Goal: Register for event/course

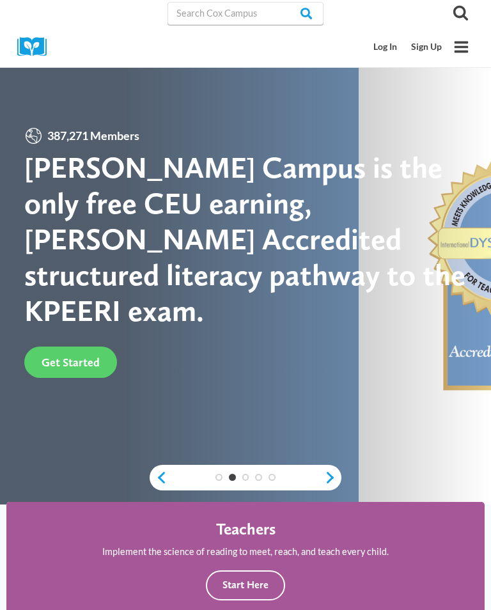
click at [387, 38] on link "Log In" at bounding box center [386, 47] width 38 height 24
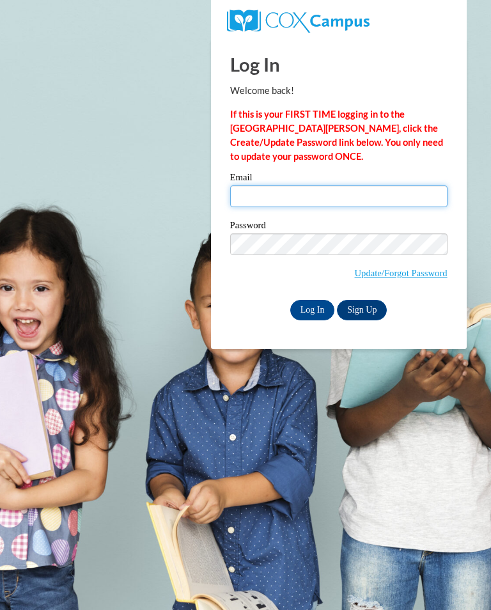
click at [270, 191] on input "Email" at bounding box center [339, 197] width 218 height 22
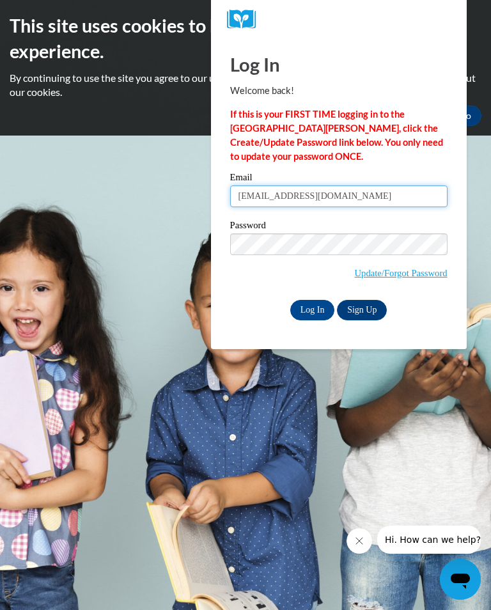
type input "cballard@tcjackets.net"
click at [310, 308] on input "Log In" at bounding box center [312, 310] width 45 height 20
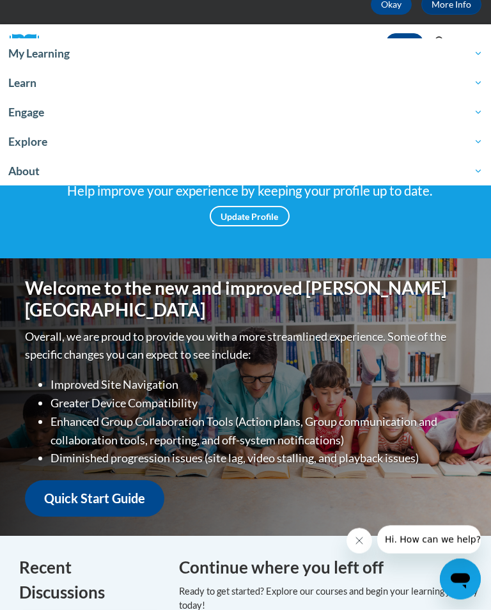
scroll to position [112, 0]
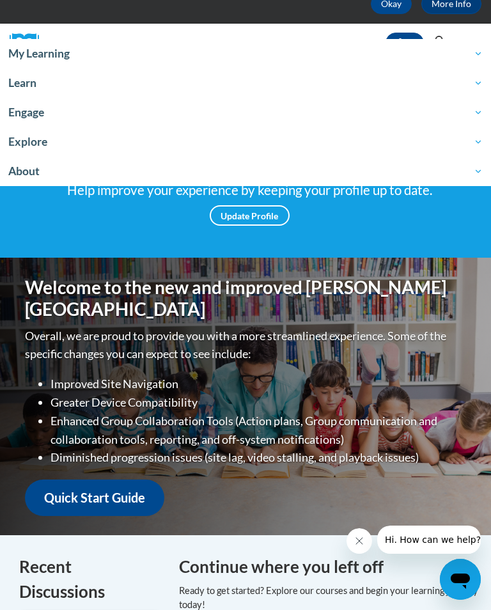
click at [46, 86] on span "Learn" at bounding box center [245, 82] width 475 height 15
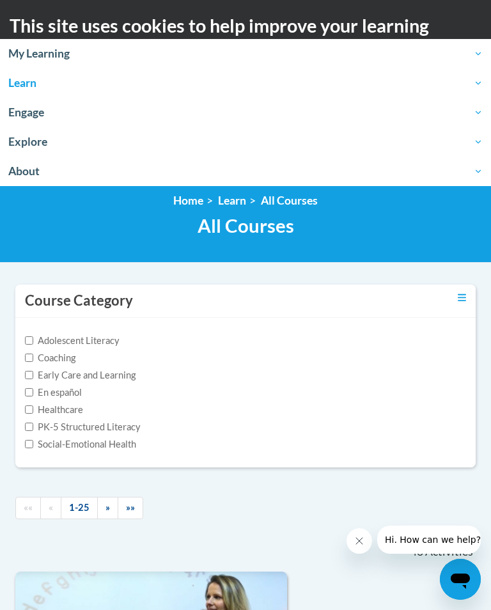
click at [44, 145] on span "Explore" at bounding box center [245, 141] width 475 height 15
click at [36, 144] on span "Explore" at bounding box center [245, 141] width 475 height 15
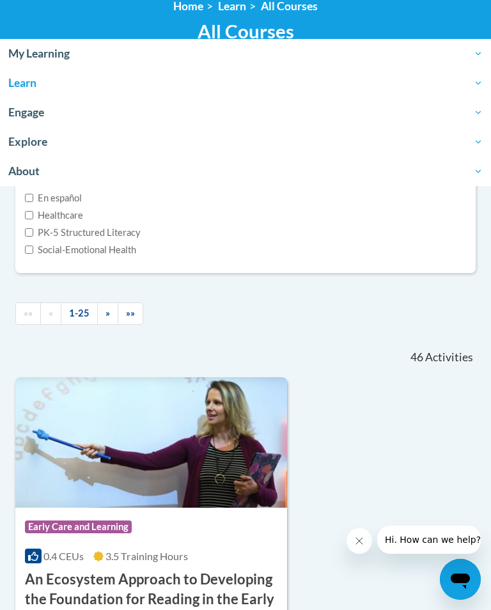
scroll to position [182, 0]
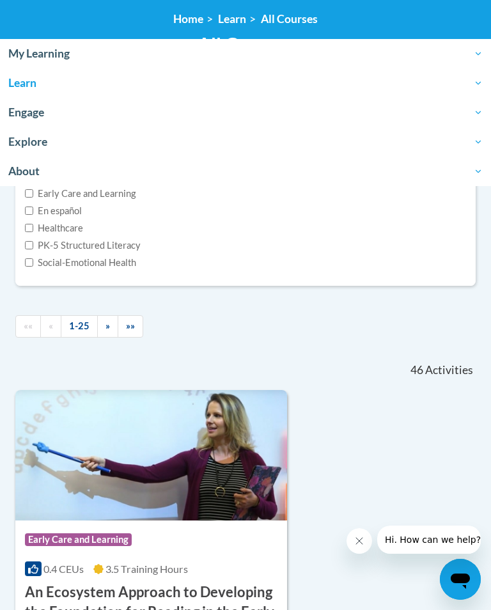
click at [361, 539] on icon "Close message from company" at bounding box center [359, 541] width 10 height 10
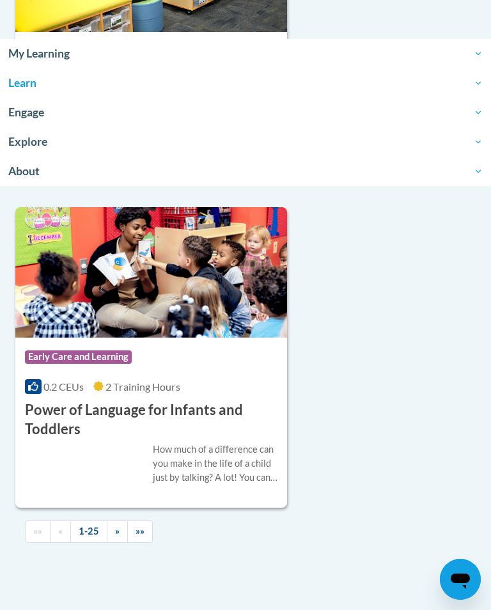
scroll to position [7995, 0]
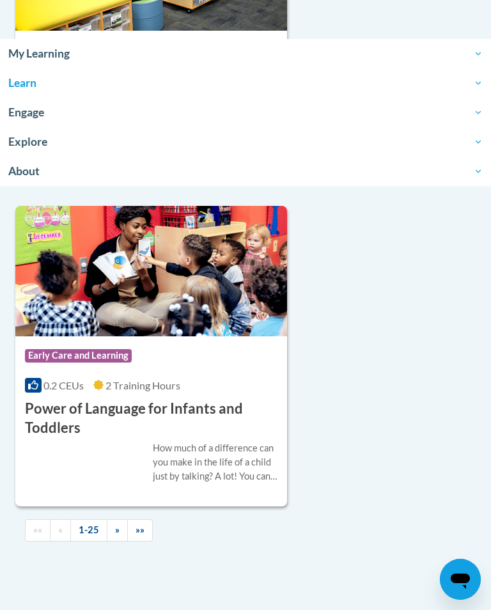
click at [117, 519] on link "»" at bounding box center [117, 530] width 21 height 22
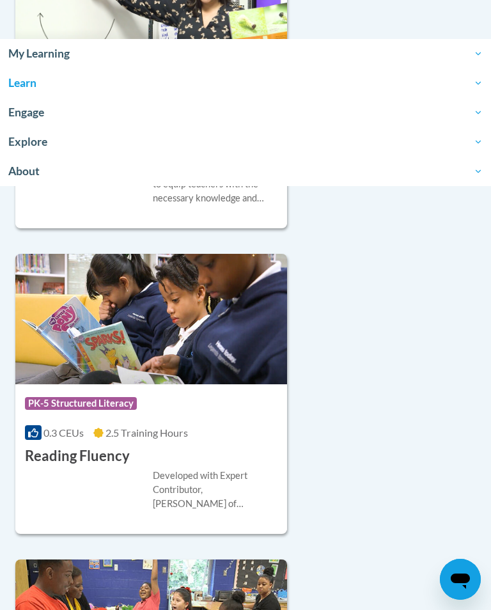
scroll to position [1842, 0]
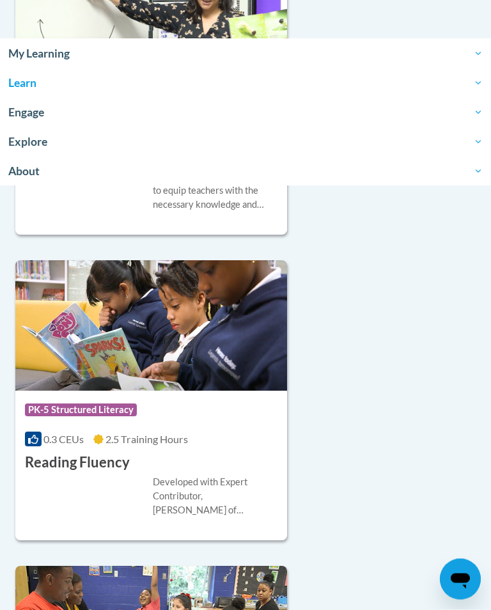
click at [84, 386] on img at bounding box center [151, 326] width 272 height 131
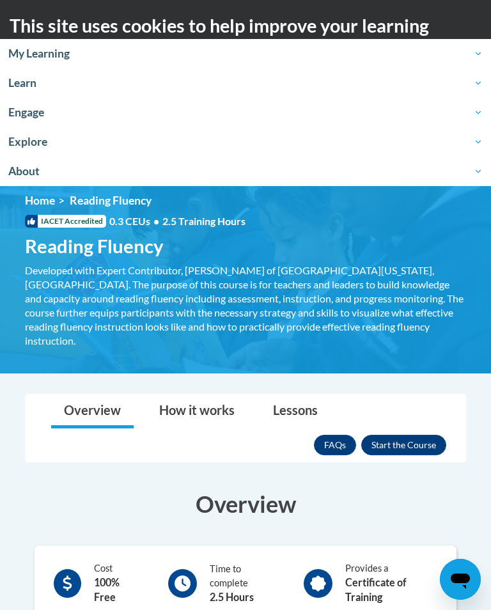
click at [408, 435] on button "Enroll" at bounding box center [403, 445] width 85 height 20
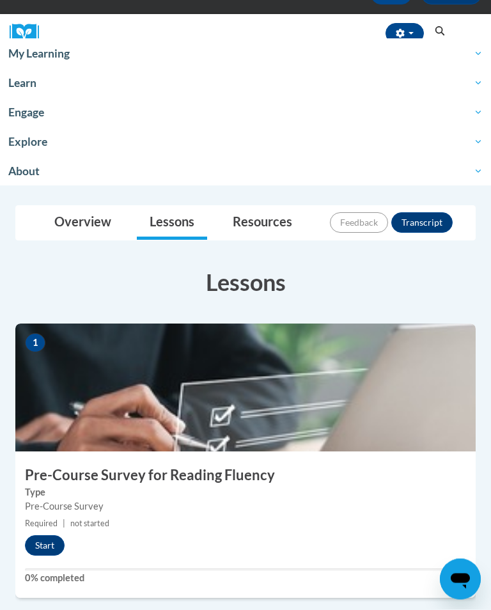
scroll to position [123, 0]
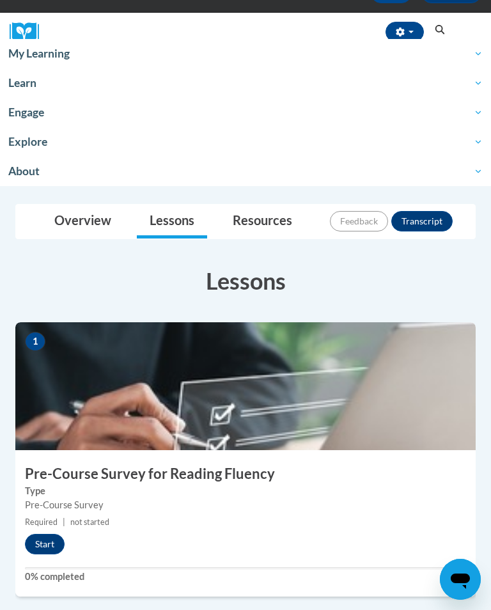
click at [47, 538] on button "Start" at bounding box center [45, 544] width 40 height 20
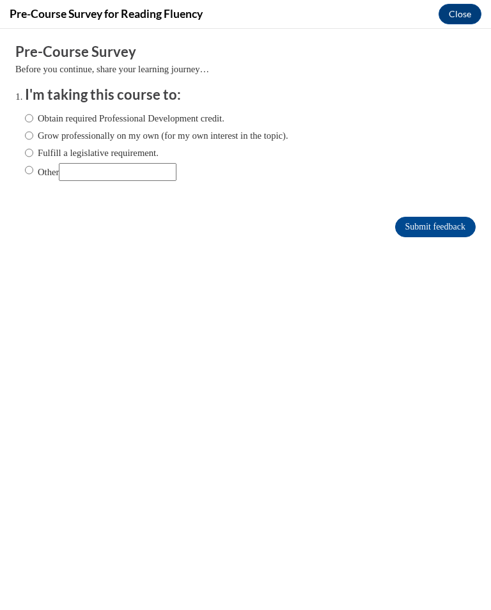
scroll to position [0, 0]
click at [175, 112] on label "Obtain required Professional Development credit." at bounding box center [125, 118] width 200 height 14
click at [33, 112] on input "Obtain required Professional Development credit." at bounding box center [29, 118] width 8 height 14
radio input "true"
click at [440, 223] on input "Submit feedback" at bounding box center [435, 227] width 81 height 20
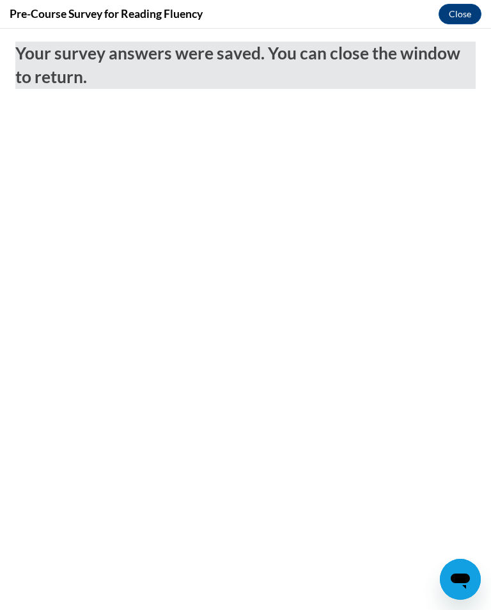
click at [459, 16] on button "Close" at bounding box center [460, 14] width 43 height 20
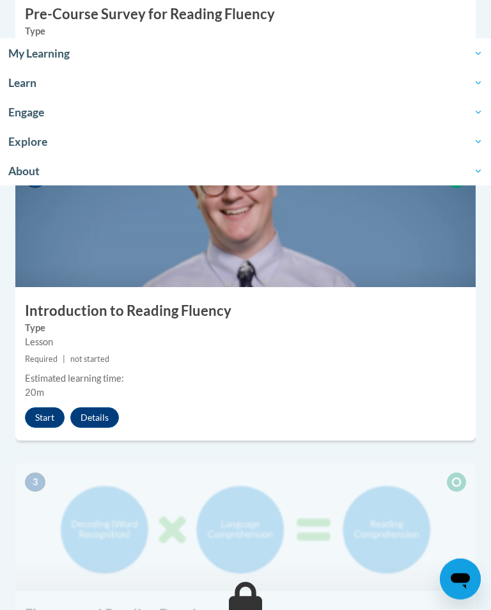
scroll to position [583, 0]
click at [40, 408] on button "Start" at bounding box center [45, 418] width 40 height 20
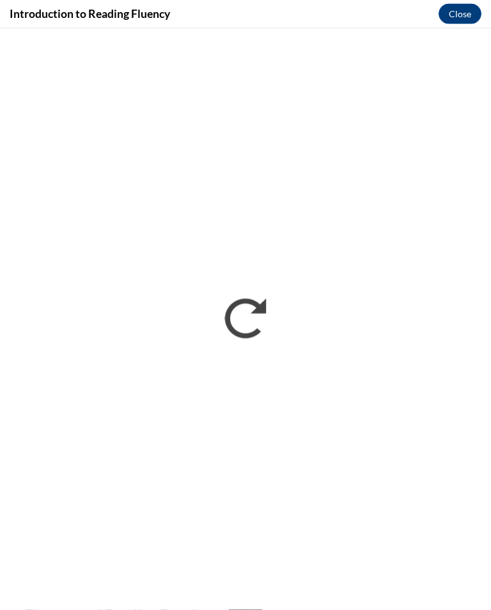
click at [468, 13] on button "Close" at bounding box center [460, 14] width 43 height 20
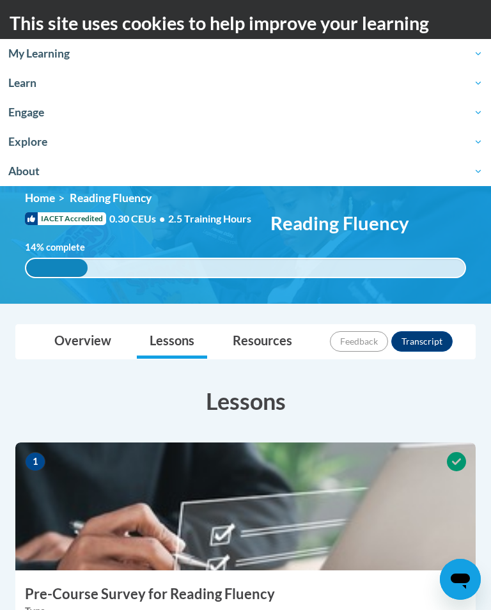
scroll to position [0, 0]
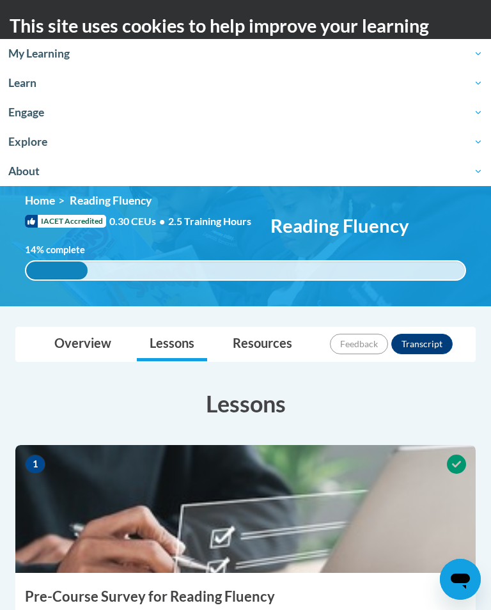
click at [468, 53] on span "My Learning" at bounding box center [245, 53] width 475 height 15
click at [486, 58] on link "My Learning" at bounding box center [245, 53] width 491 height 29
click at [482, 55] on span "My Learning" at bounding box center [245, 53] width 475 height 15
click at [486, 46] on link "My Learning" at bounding box center [245, 53] width 491 height 29
click at [485, 49] on link "My Learning" at bounding box center [245, 53] width 491 height 29
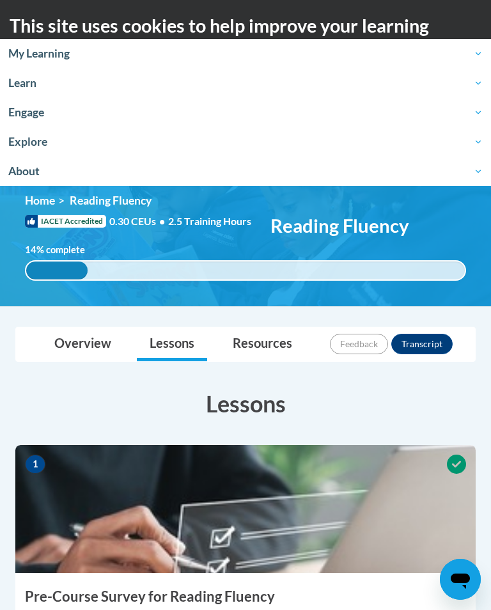
click at [486, 45] on link "My Learning" at bounding box center [245, 53] width 491 height 29
click at [8, 52] on span "My Learning" at bounding box center [245, 53] width 475 height 15
click at [21, 167] on span "About" at bounding box center [245, 171] width 475 height 15
click at [481, 50] on span "My Learning" at bounding box center [245, 53] width 475 height 15
click at [484, 56] on link "My Learning" at bounding box center [245, 53] width 491 height 29
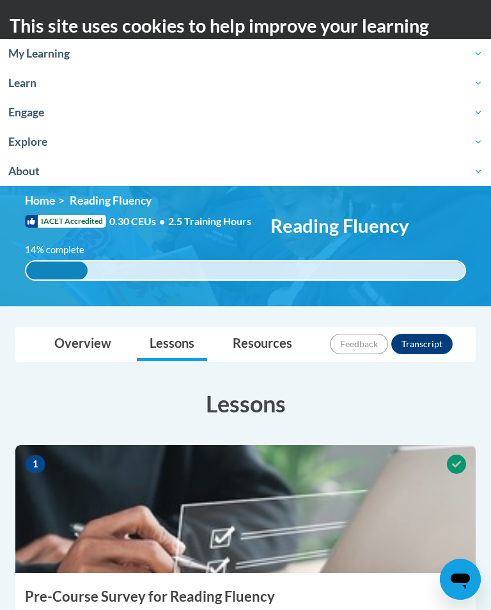
click at [485, 75] on link "Learn" at bounding box center [245, 82] width 491 height 29
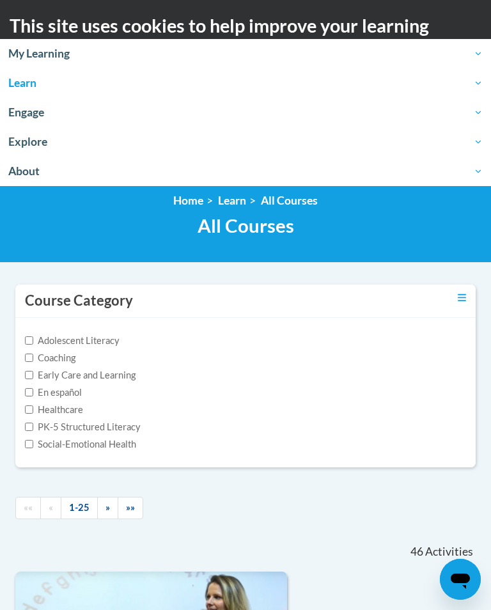
click at [42, 59] on span "My Learning" at bounding box center [245, 53] width 475 height 15
click at [62, 53] on span "My Learning" at bounding box center [245, 53] width 475 height 15
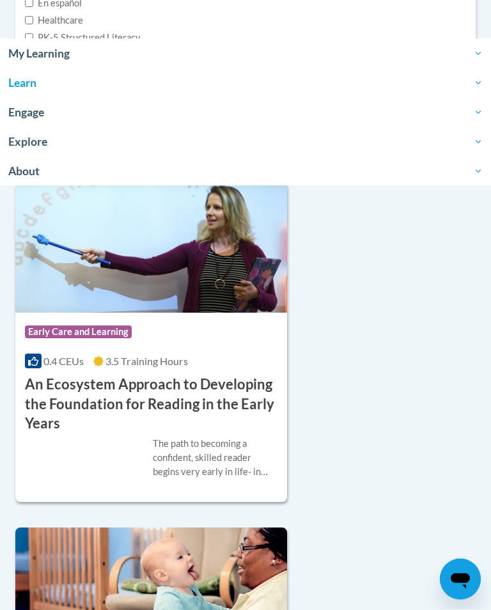
scroll to position [351, 0]
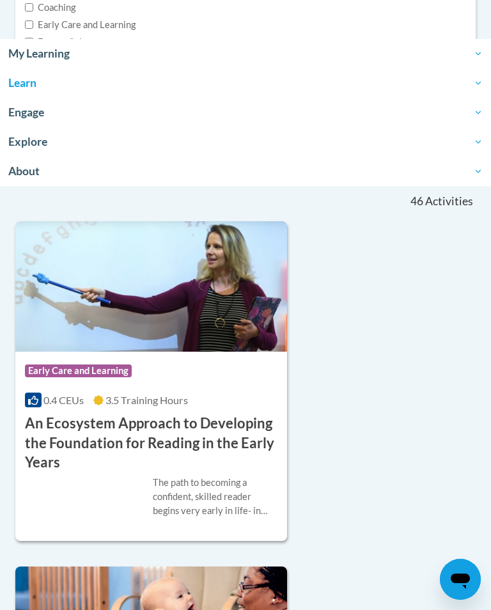
click at [461, 580] on icon "Open messaging window" at bounding box center [460, 581] width 19 height 15
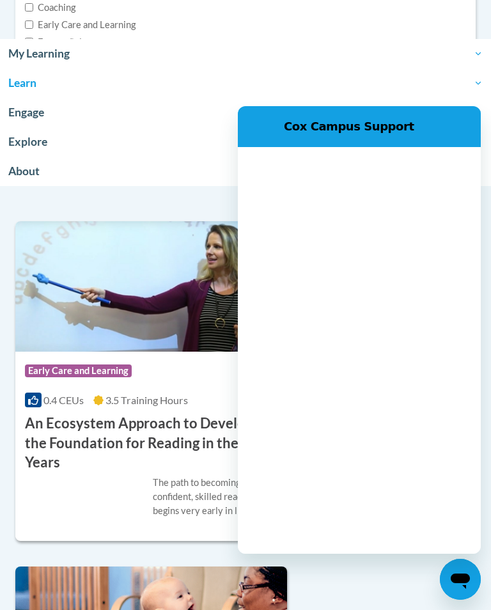
scroll to position [0, 0]
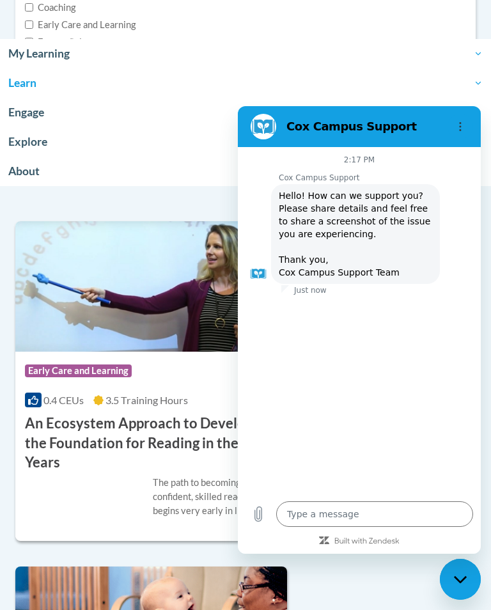
click at [466, 567] on div "Close messaging window" at bounding box center [460, 579] width 38 height 38
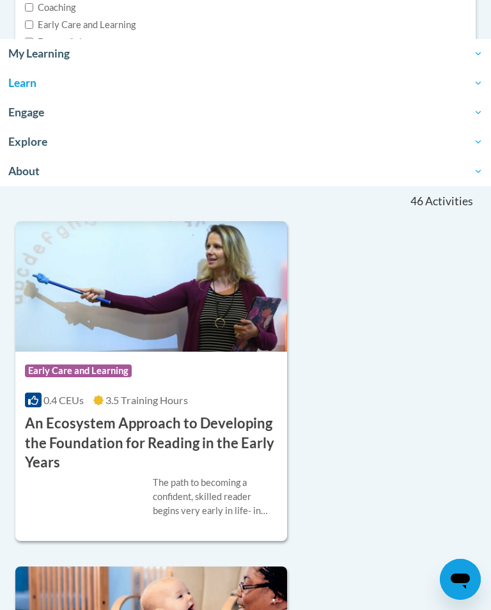
type textarea "x"
